Goal: Information Seeking & Learning: Learn about a topic

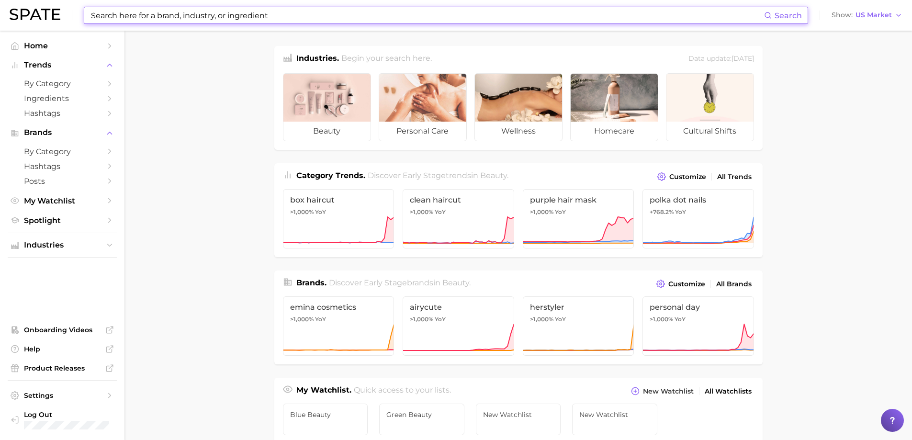
click at [154, 14] on input at bounding box center [427, 15] width 674 height 16
click at [155, 17] on input at bounding box center [427, 15] width 674 height 16
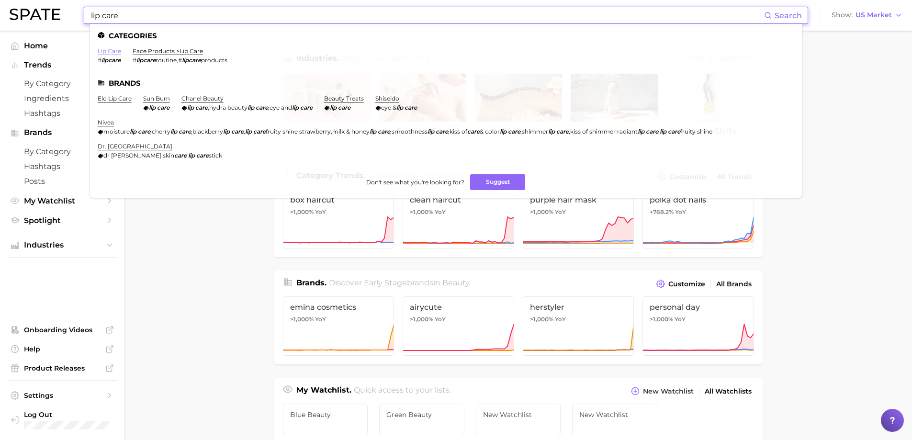
type input "lip care"
click at [118, 50] on link "lip care" at bounding box center [109, 50] width 23 height 7
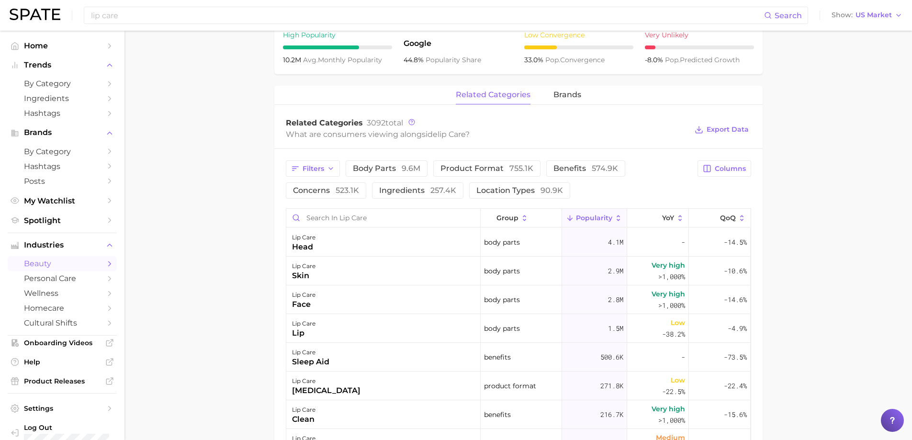
scroll to position [383, 0]
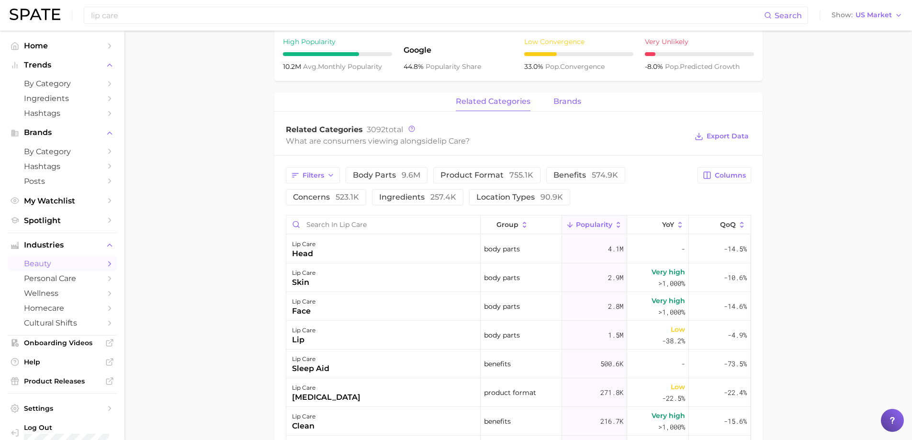
click at [568, 99] on span "brands" at bounding box center [568, 101] width 28 height 9
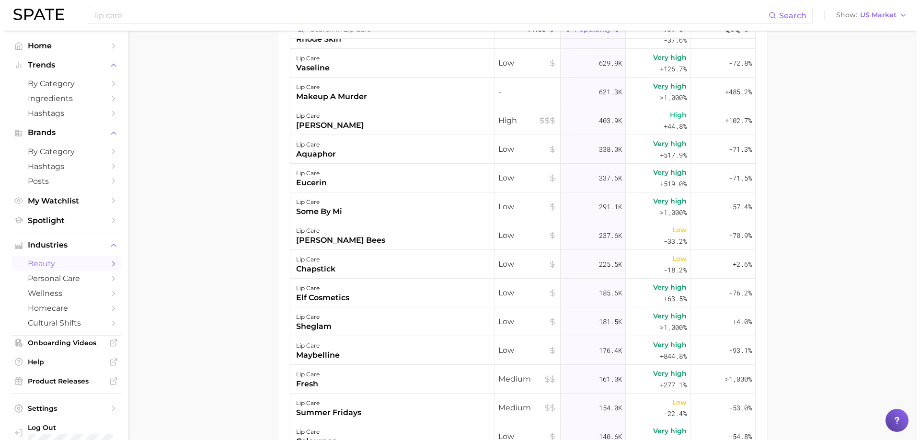
scroll to position [540, 0]
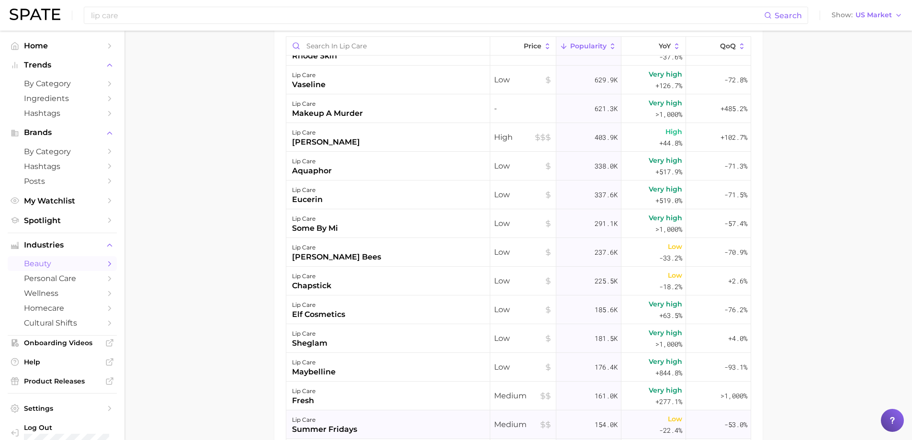
click at [408, 416] on div "lip care summer fridays" at bounding box center [388, 425] width 204 height 29
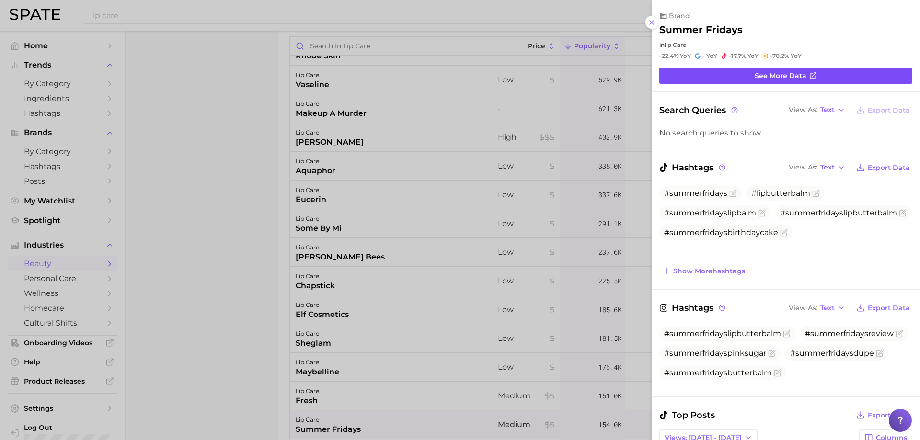
scroll to position [0, 0]
click at [785, 74] on span "See more data" at bounding box center [780, 76] width 52 height 8
